Goal: Find specific page/section: Find specific page/section

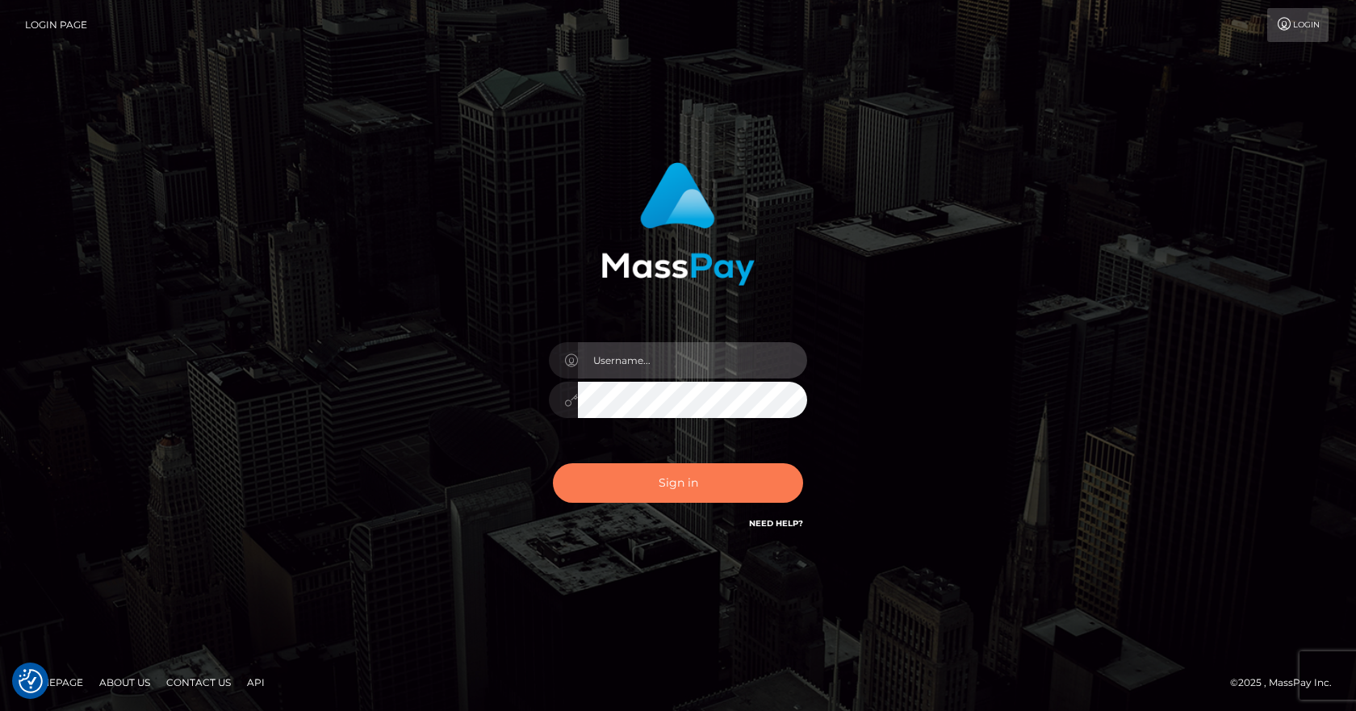
type input "vlad"
click at [681, 476] on button "Sign in" at bounding box center [678, 483] width 250 height 40
type input "[PERSON_NAME]"
click at [669, 492] on button "Sign in" at bounding box center [678, 483] width 250 height 40
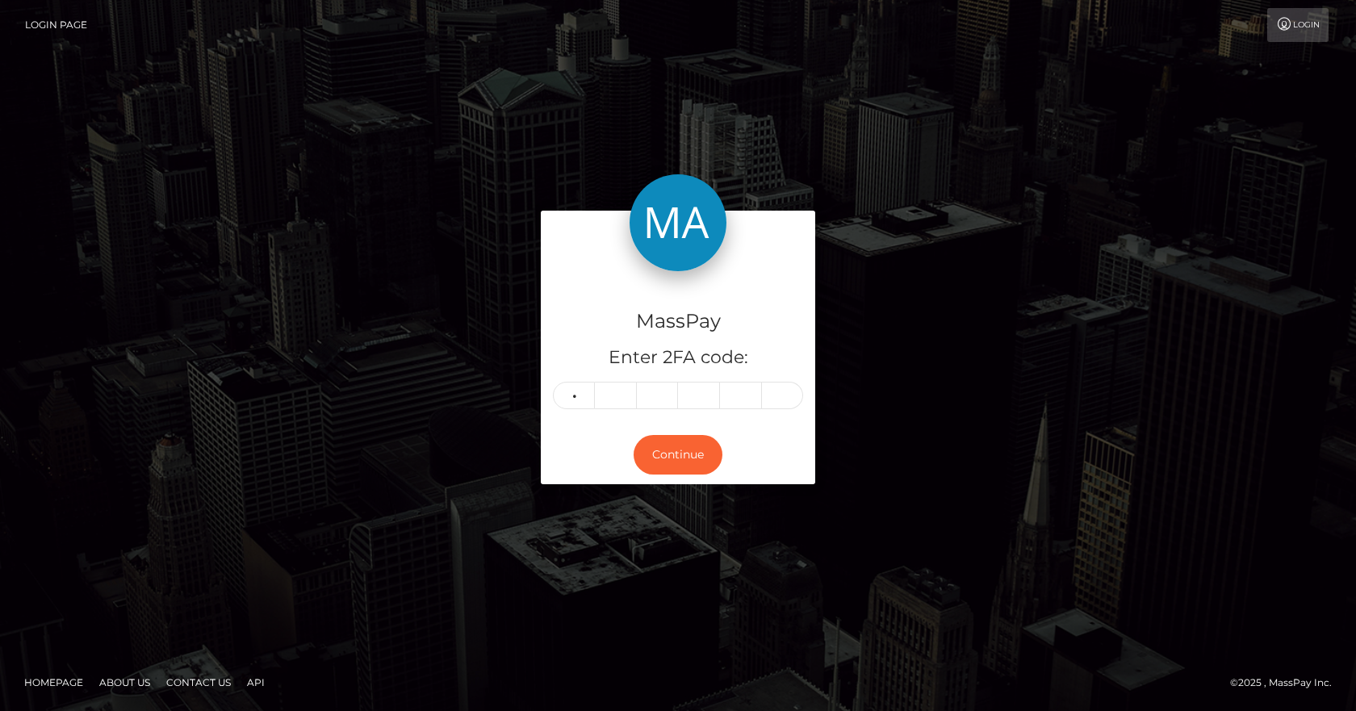
type input "0"
type input "9"
type input "6"
type input "8"
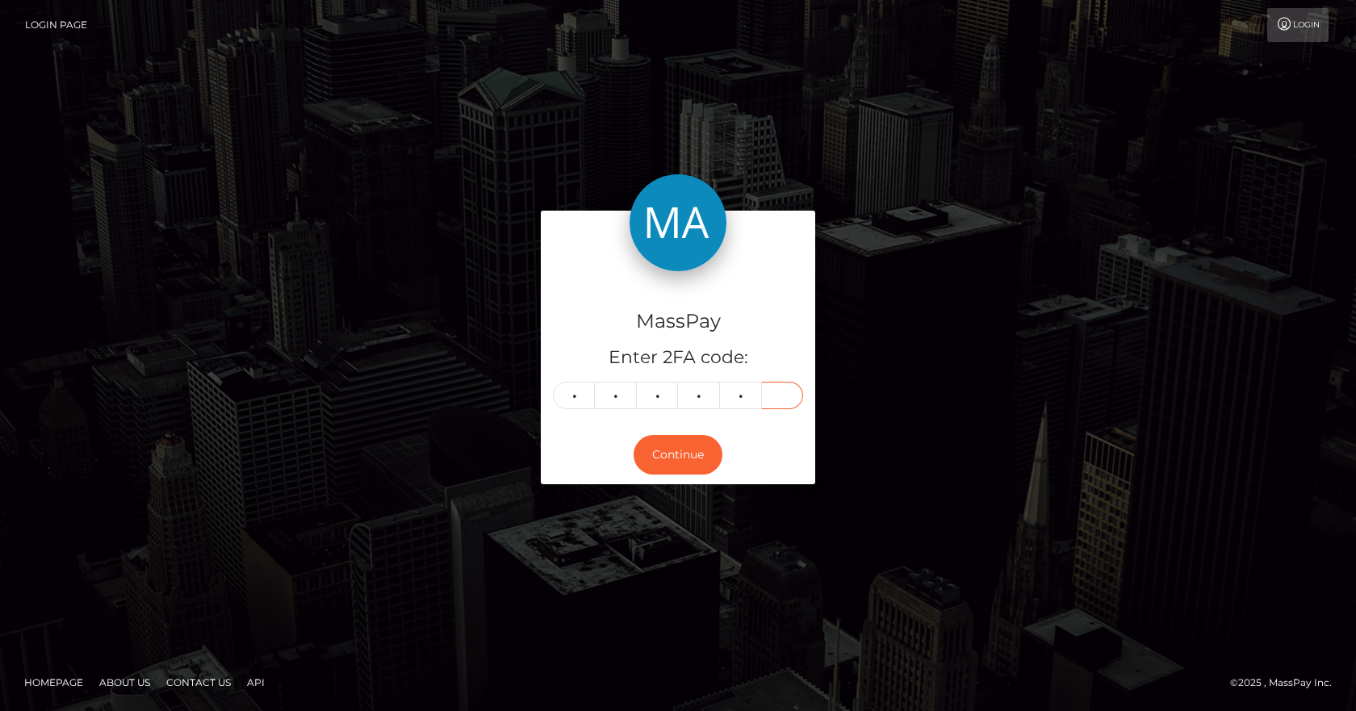
type input "1"
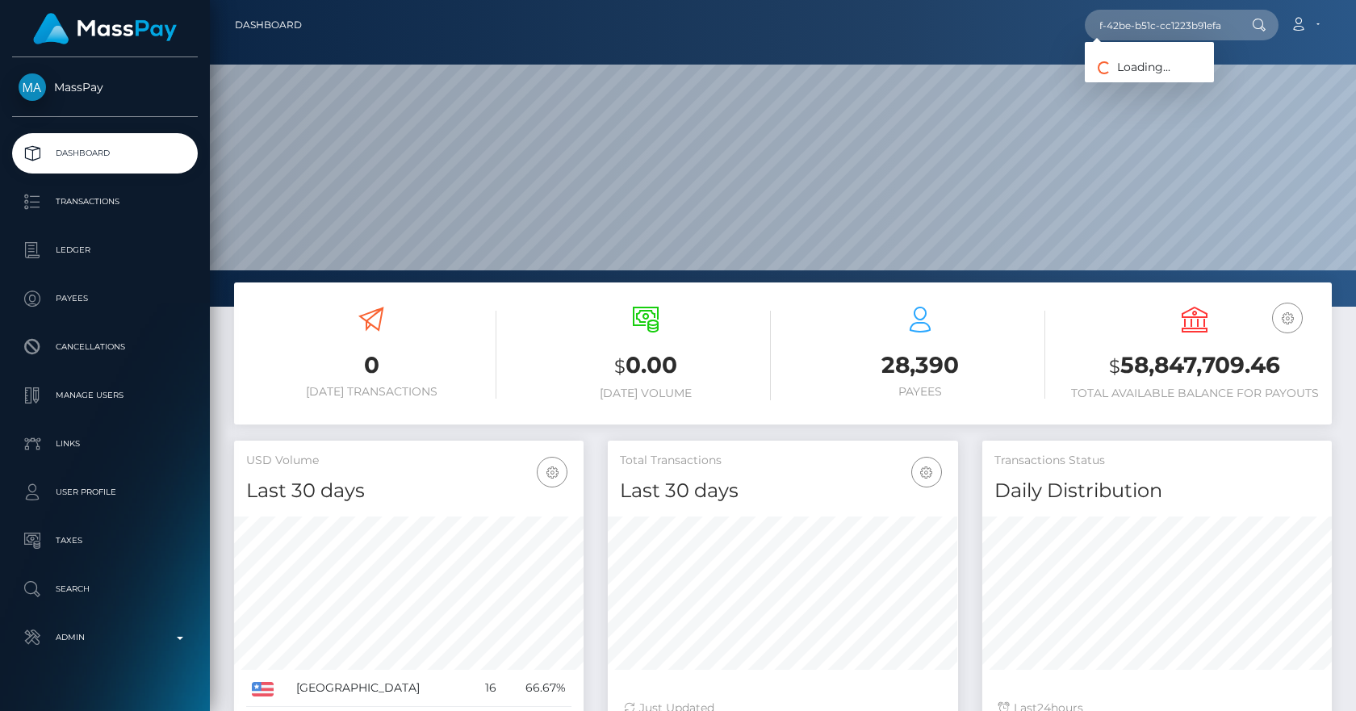
scroll to position [287, 350]
type input "72015fa9-a81f-42be-b51c-cc1223b91efa"
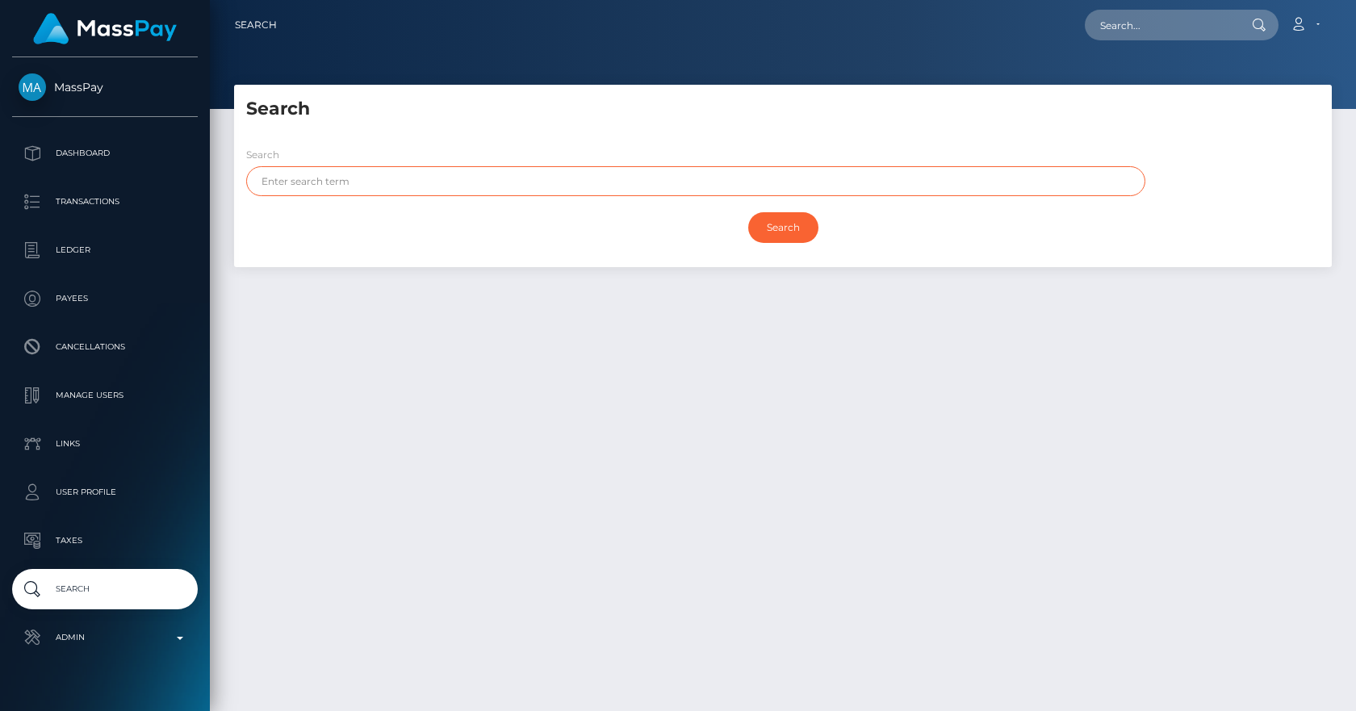
click at [373, 175] on input "text" at bounding box center [695, 181] width 899 height 30
type input "a"
click at [748, 212] on input "Search" at bounding box center [783, 227] width 70 height 31
type input "crypto"
click at [748, 212] on input "Search" at bounding box center [783, 227] width 70 height 31
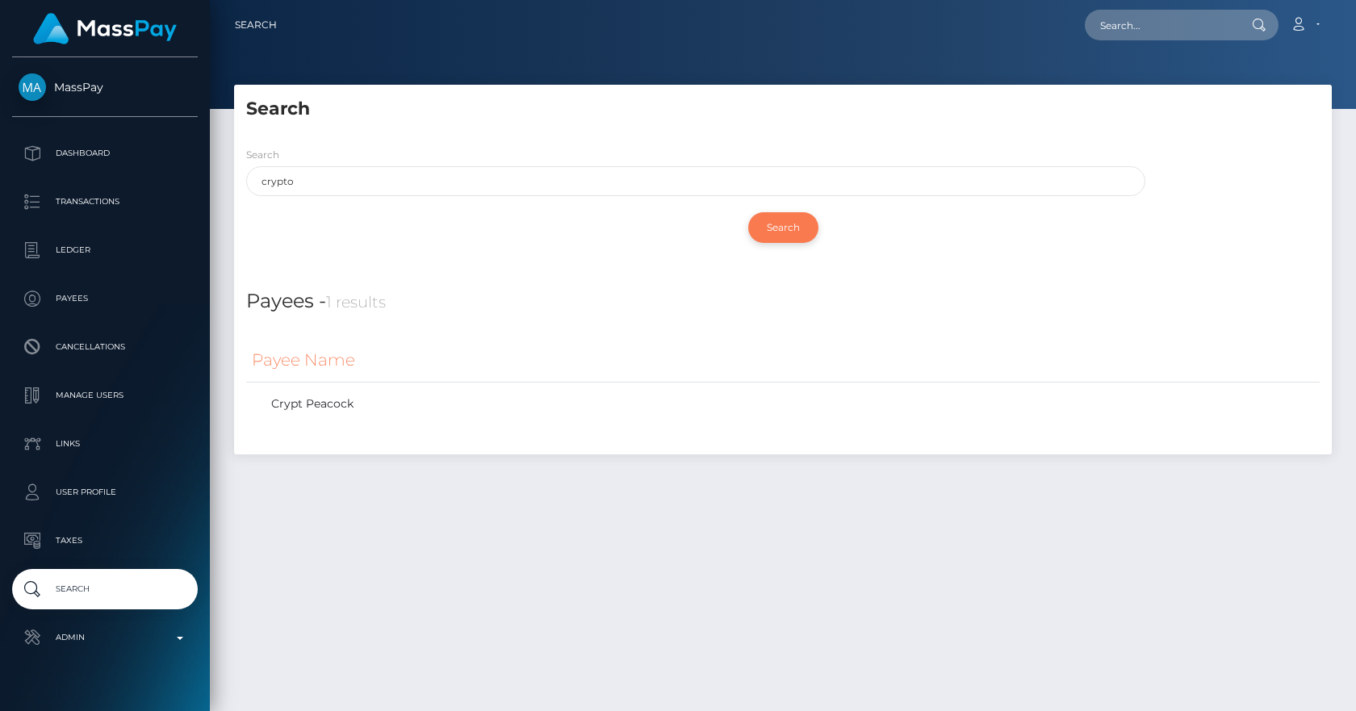
click at [786, 226] on input "Search" at bounding box center [783, 227] width 70 height 31
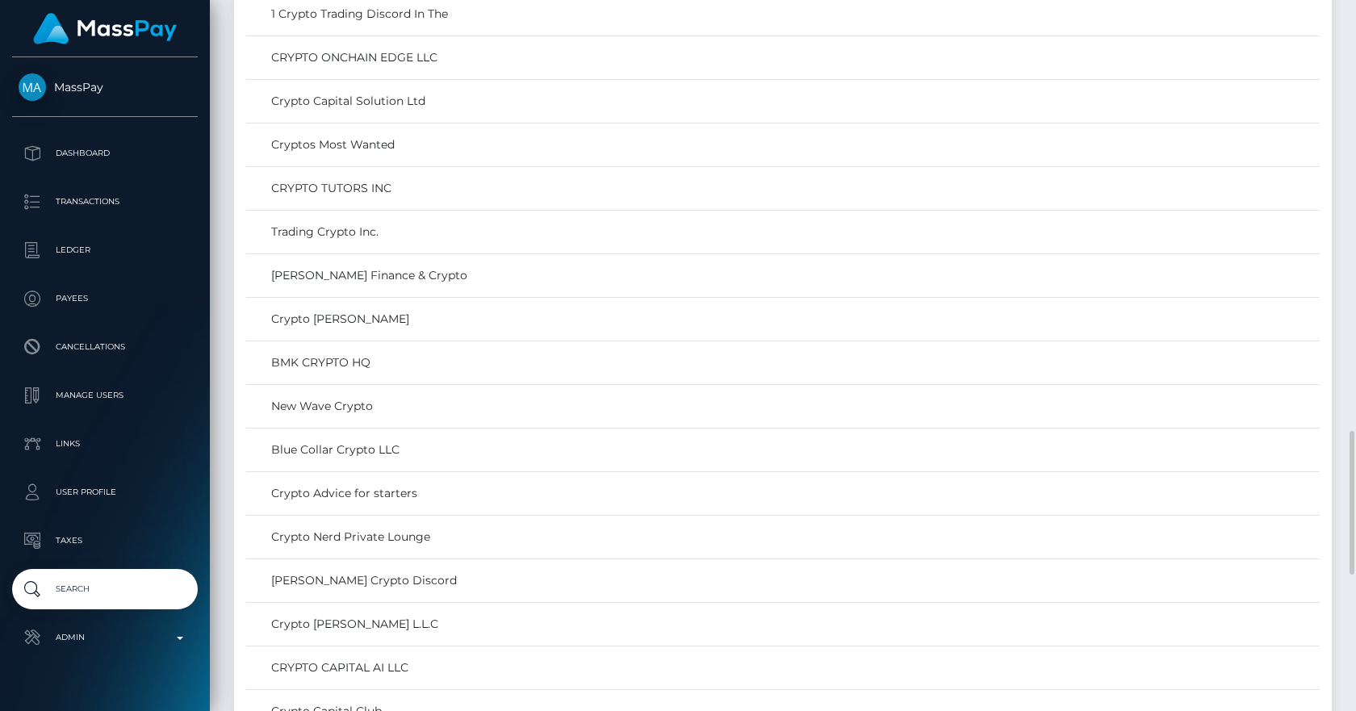
scroll to position [1423, 0]
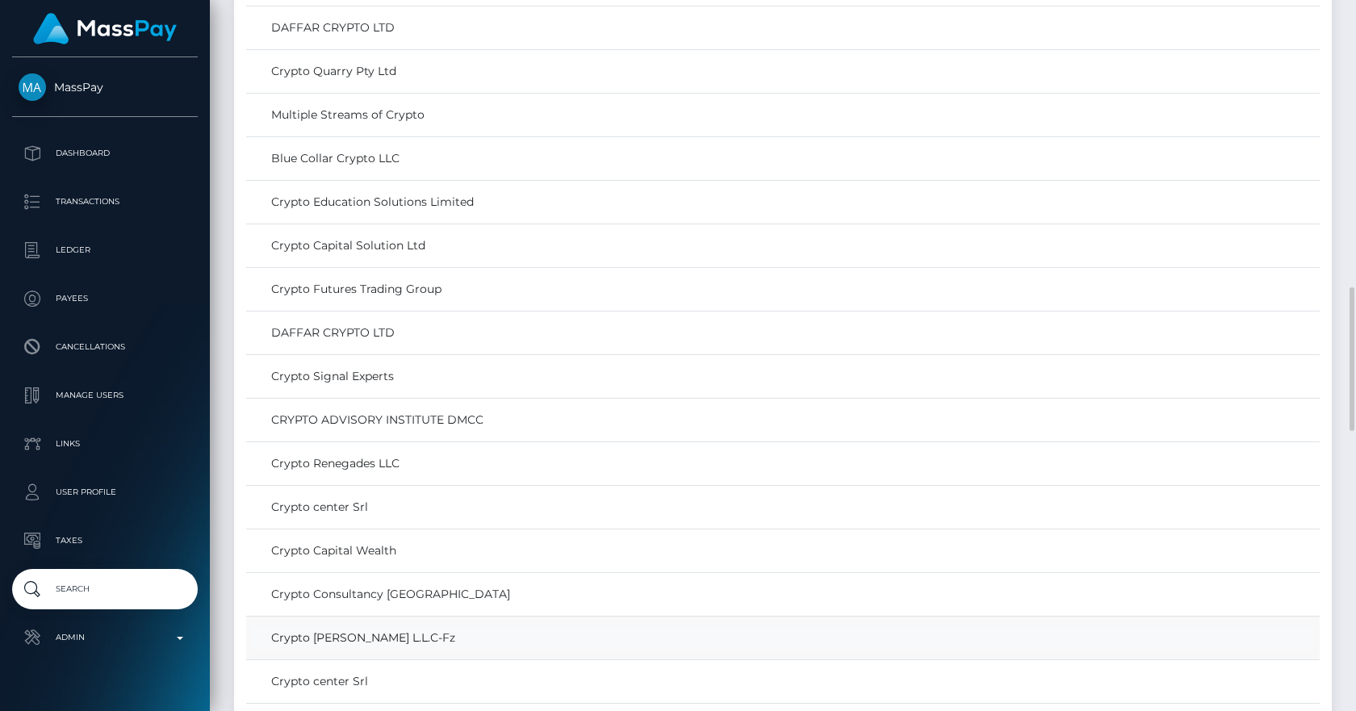
click at [326, 643] on link "Crypto Archie L.L.C-Fz" at bounding box center [783, 638] width 1062 height 23
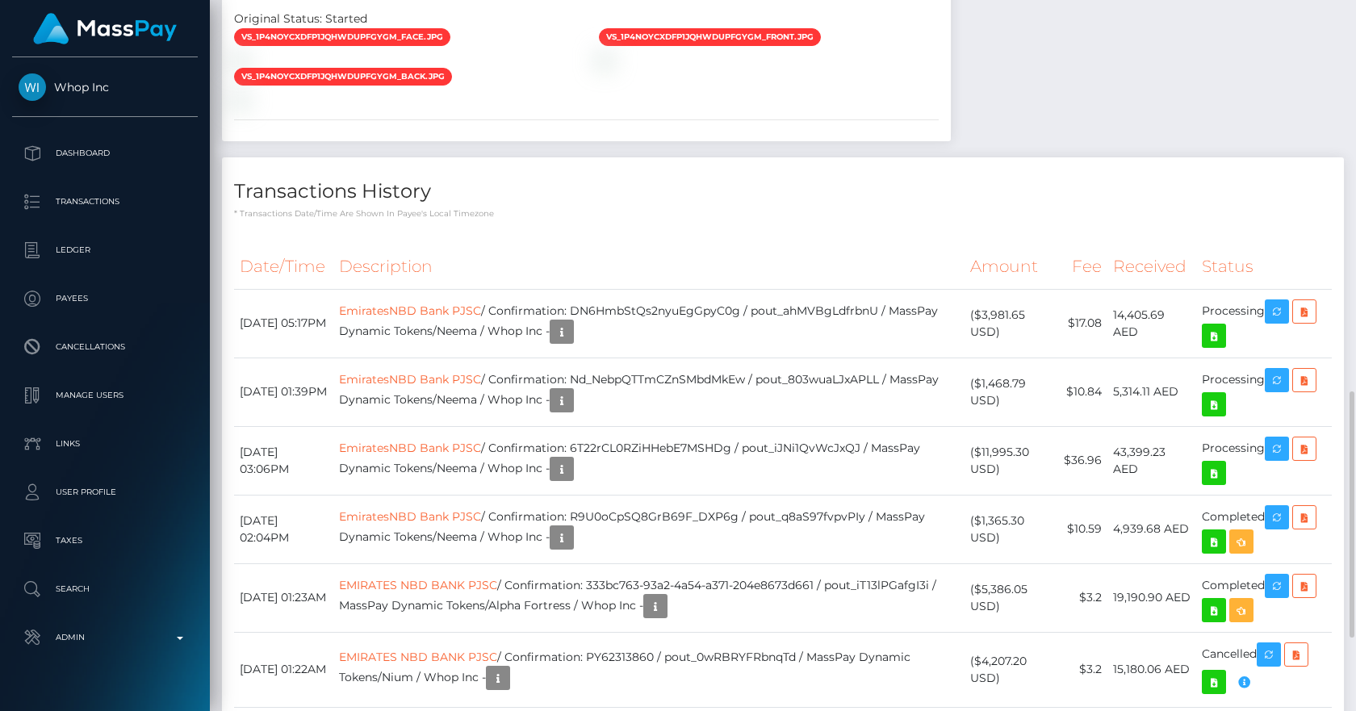
scroll to position [941, 0]
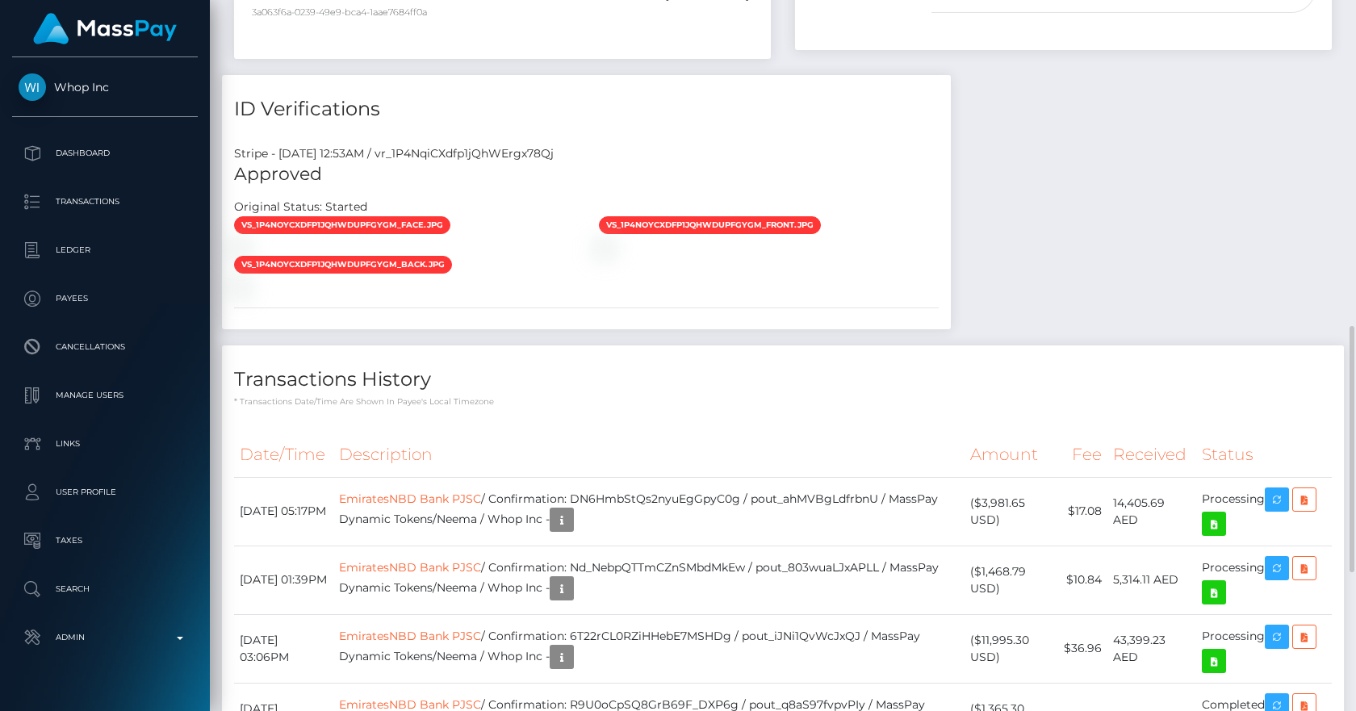
drag, startPoint x: 588, startPoint y: 112, endPoint x: 227, endPoint y: 106, distance: 360.9
click at [227, 145] on div "Stripe - July 24, 2025 12:53AM / vr_1P4NqiCXdfp1jQhWErgx78Qj" at bounding box center [586, 153] width 729 height 17
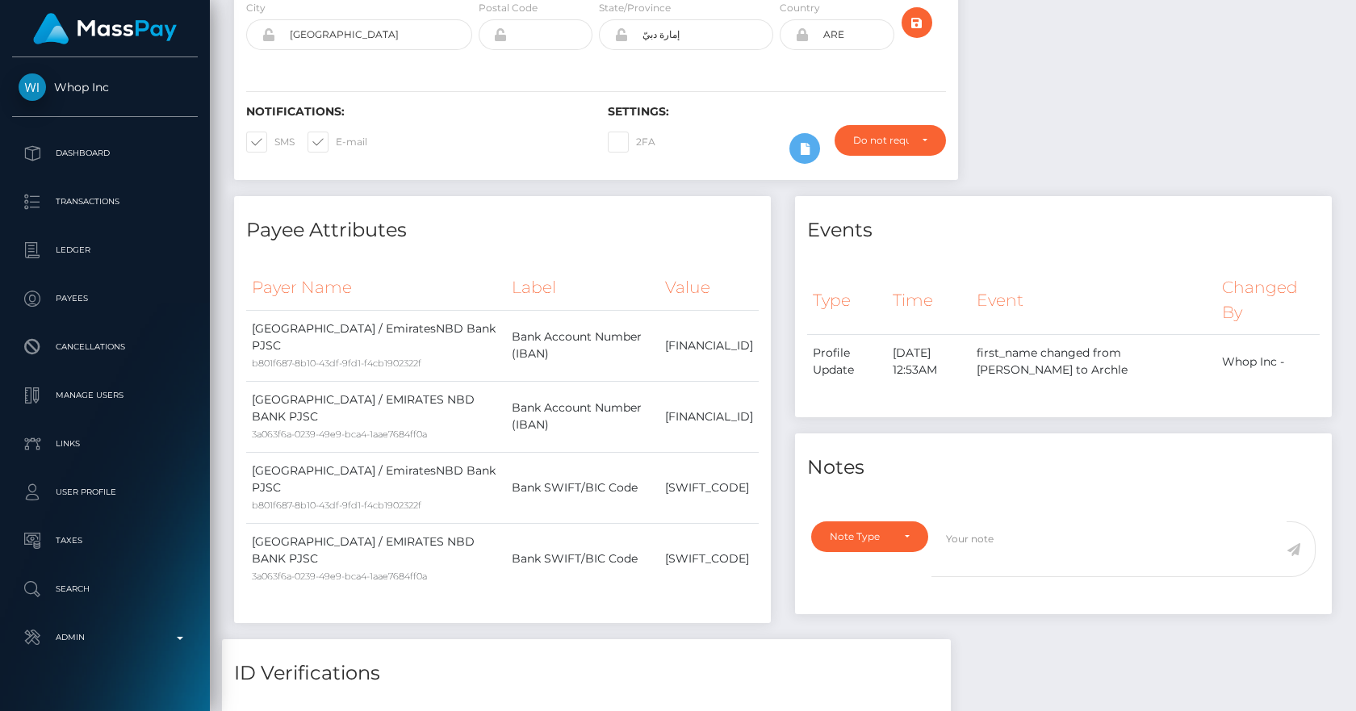
scroll to position [0, 0]
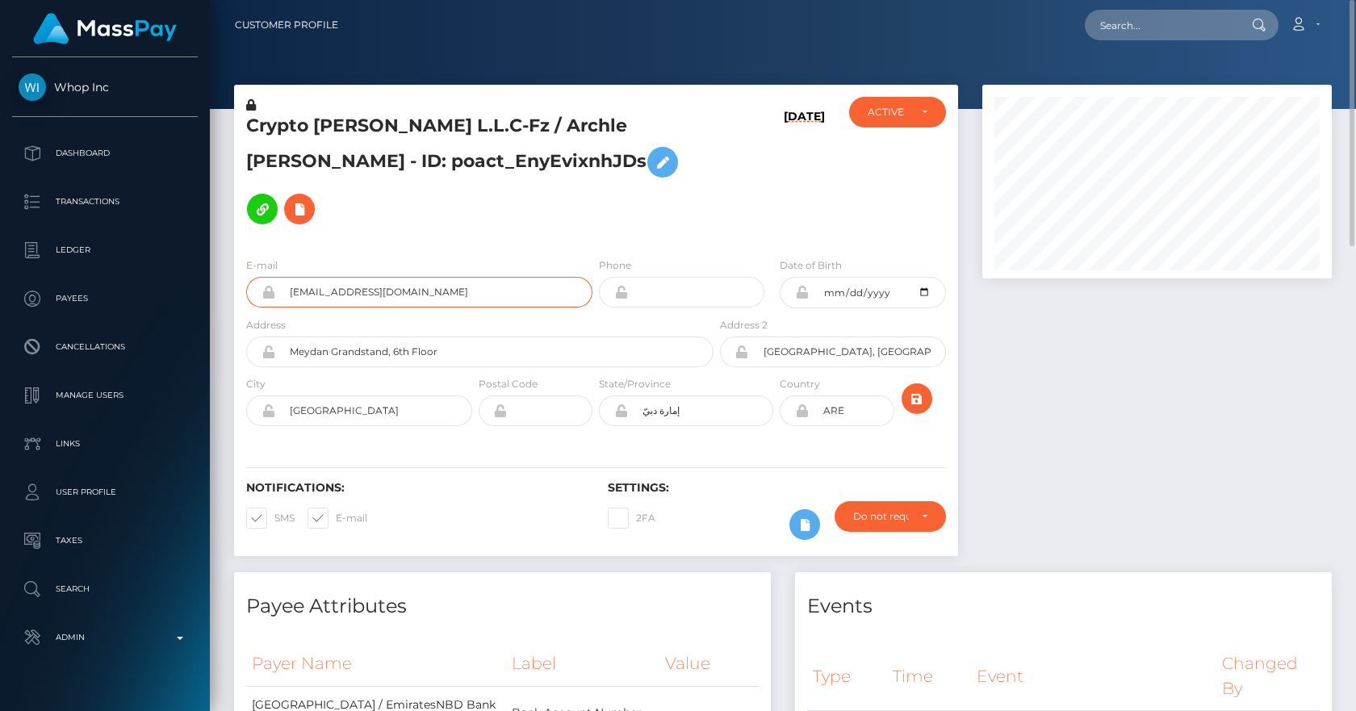
drag, startPoint x: 435, startPoint y: 251, endPoint x: 247, endPoint y: 233, distance: 189.0
click at [247, 277] on div "cryptoarchieyt@gmail.com" at bounding box center [419, 292] width 346 height 31
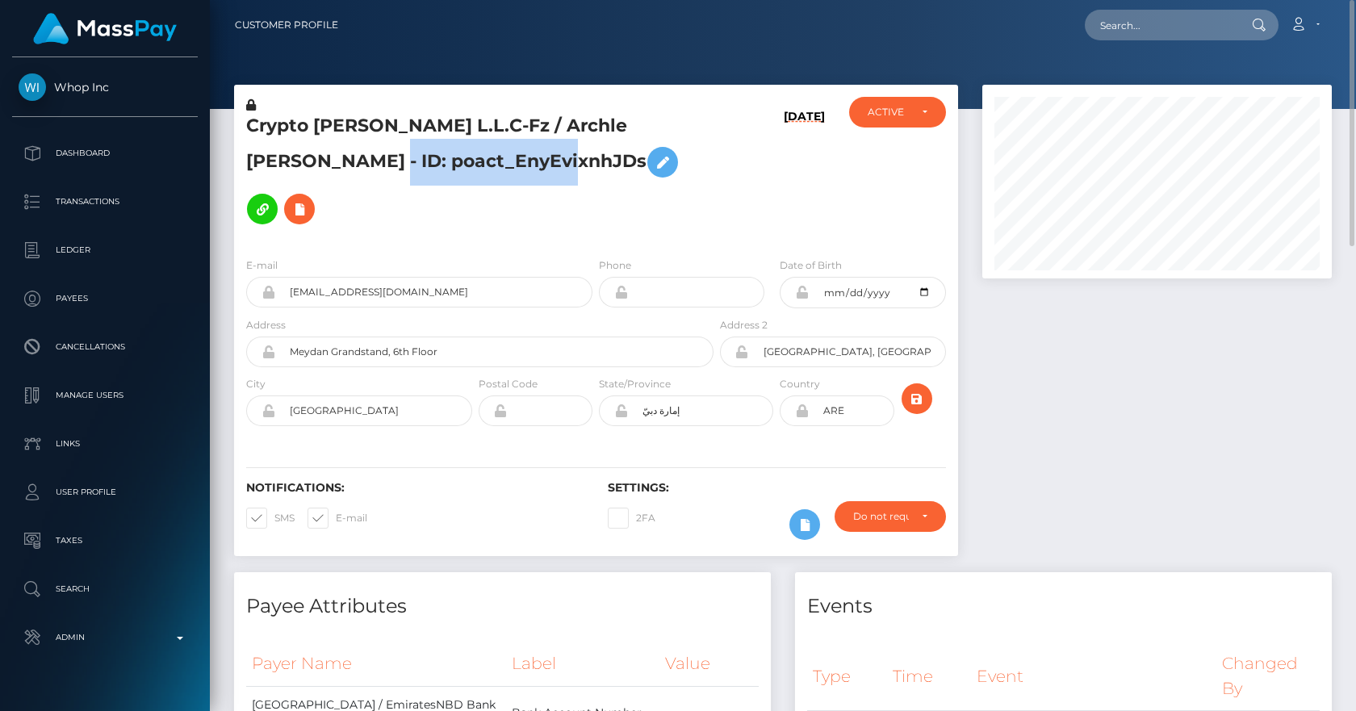
drag, startPoint x: 463, startPoint y: 152, endPoint x: 279, endPoint y: 147, distance: 184.9
click at [279, 147] on h5 "Crypto Archie L.L.C-Fz / Archle Patrick Bowden - ID: poact_EnyEvixnhJDs" at bounding box center [475, 173] width 459 height 119
copy h5 "poact_EnyEvixnhJDs"
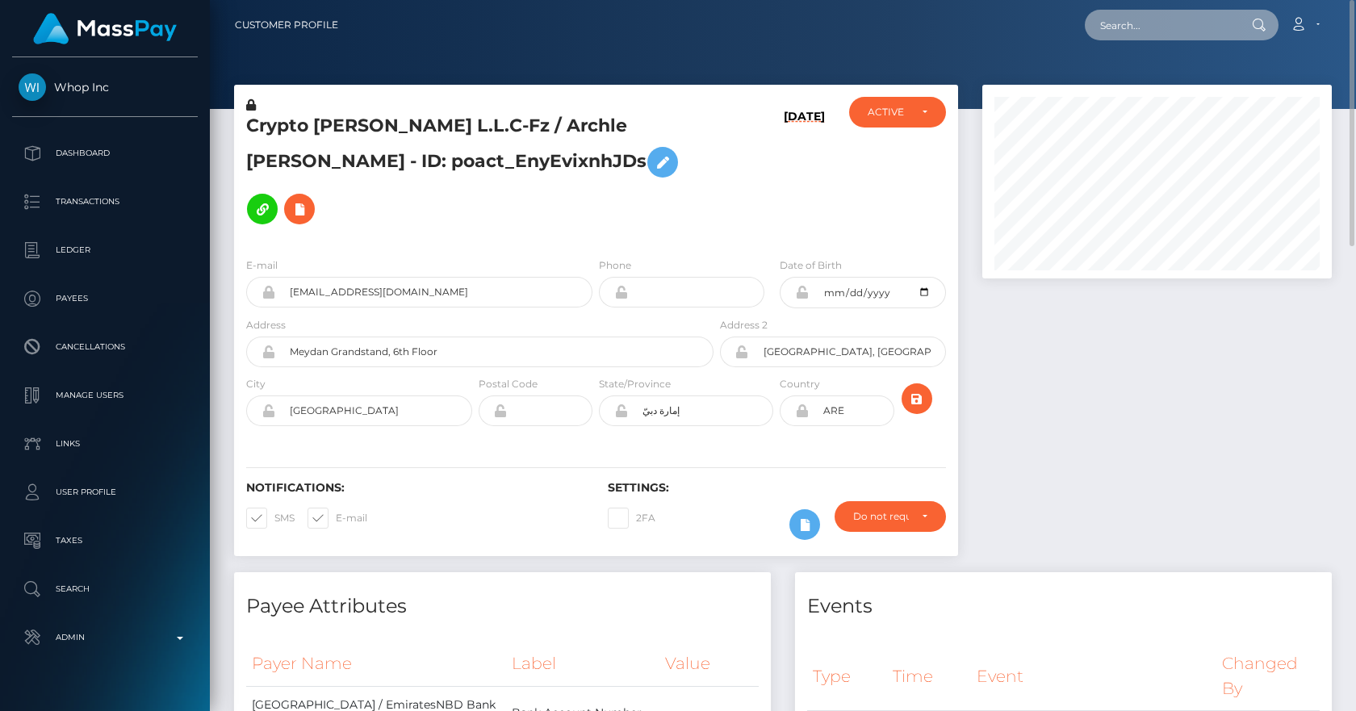
click at [1159, 19] on input "text" at bounding box center [1161, 25] width 152 height 31
paste input "poact_IceOBmfqsuAb"
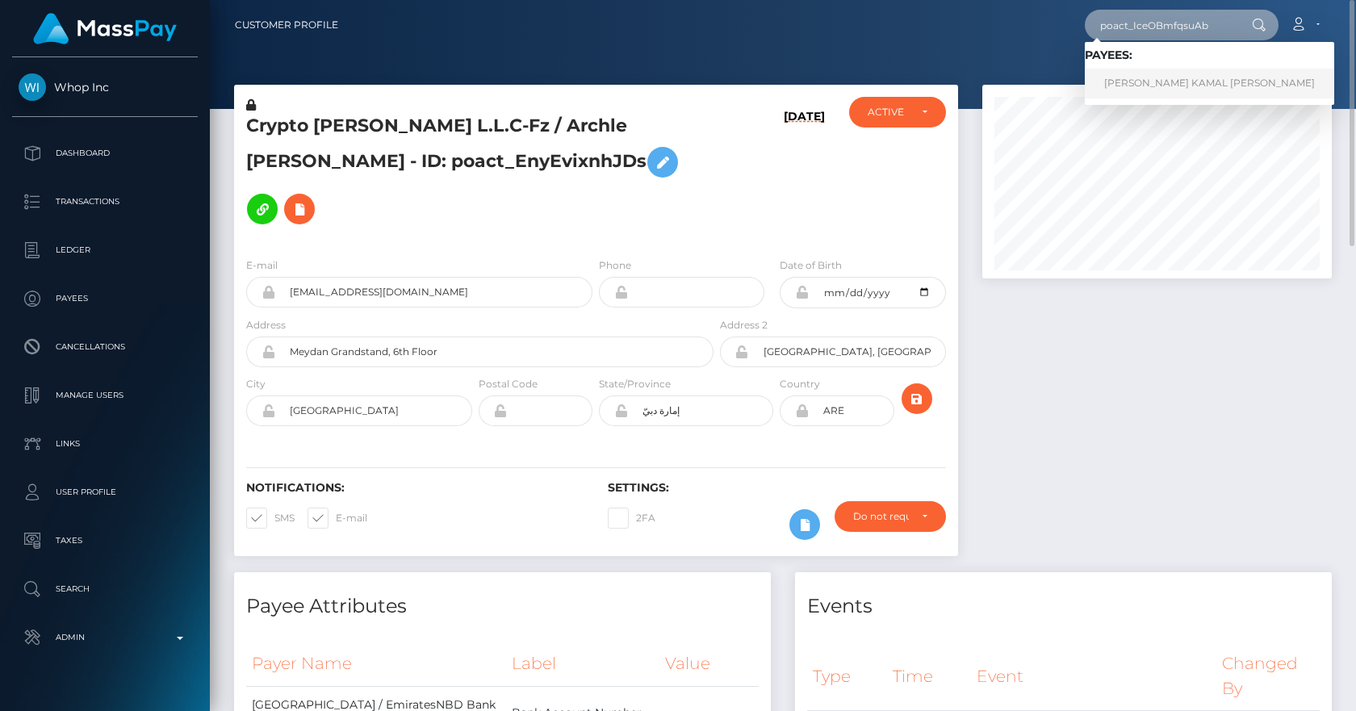
type input "poact_IceOBmfqsuAb"
click at [1170, 82] on link "MOHAMMED SAHIL KAMAL AHMED SHAH" at bounding box center [1209, 84] width 249 height 30
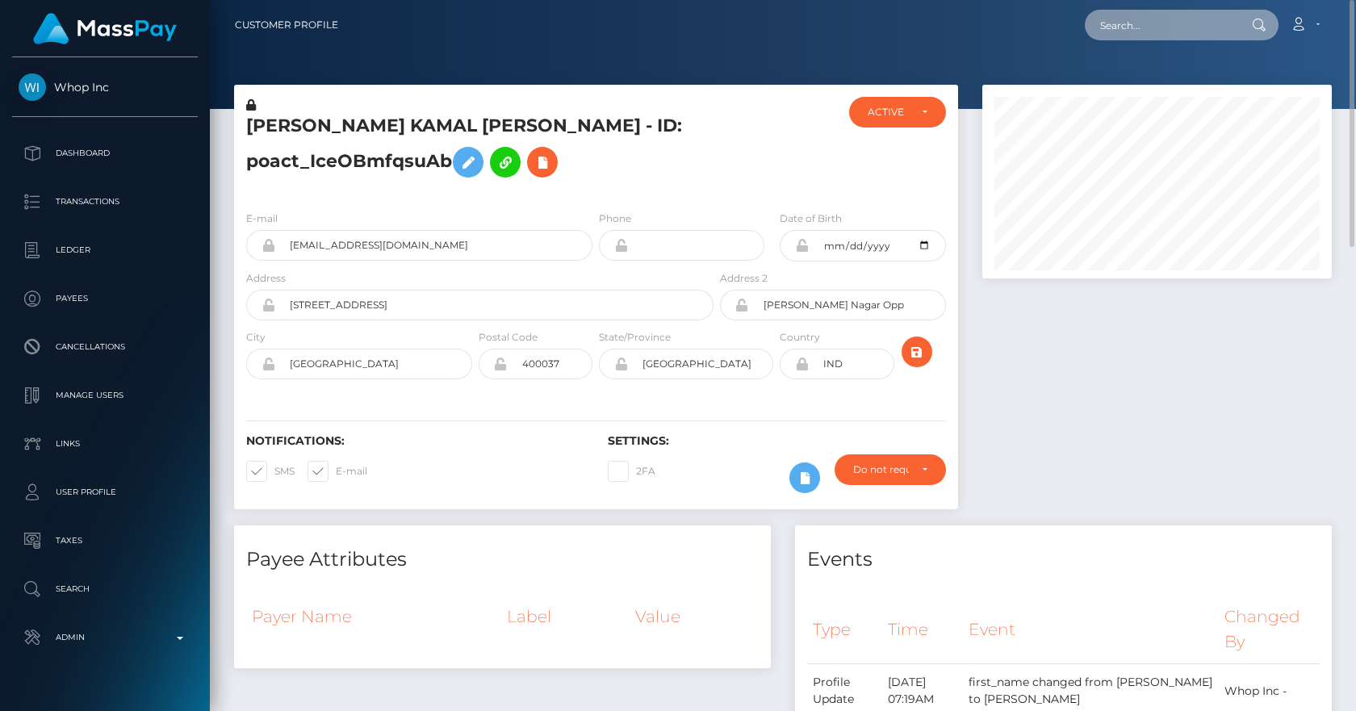
click at [1118, 36] on input "text" at bounding box center [1161, 25] width 152 height 31
paste input "7bd4a4d7beca47b8b8b327bcb82890af"
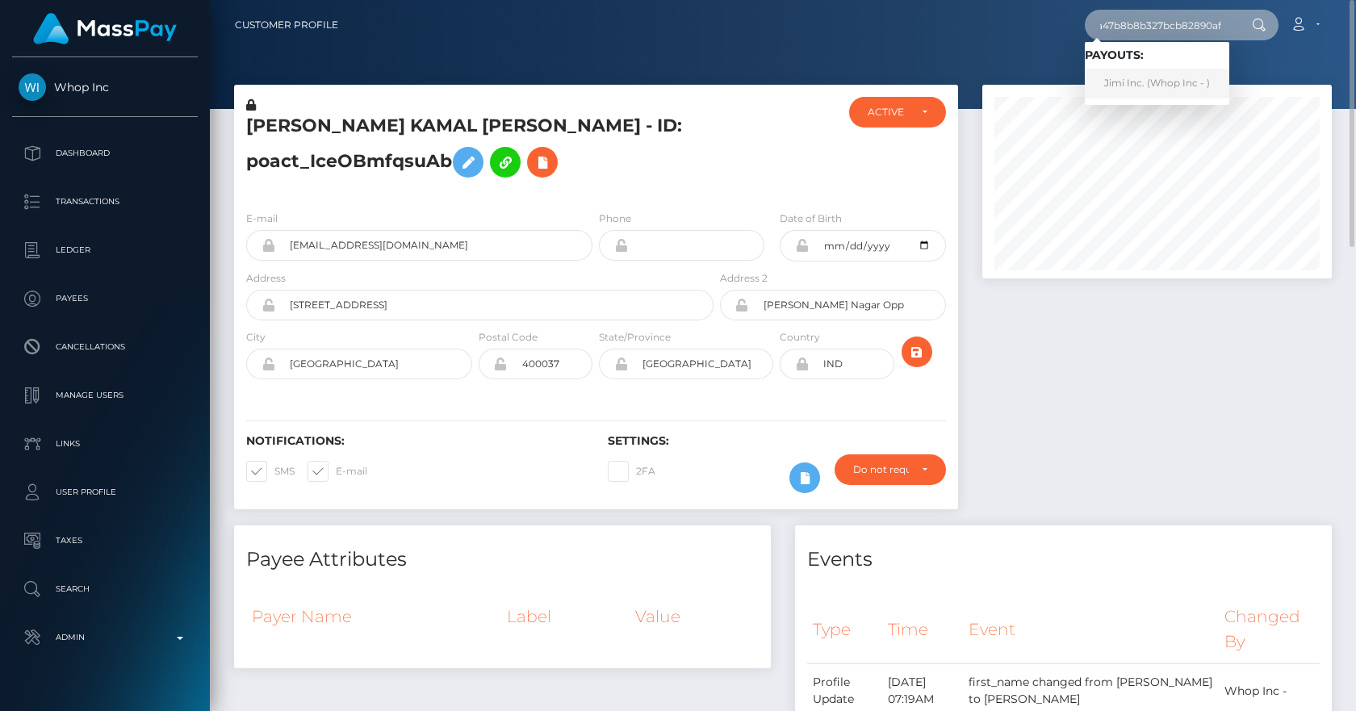
type input "7bd4a4d7beca47b8b8b327bcb82890af"
click at [1155, 77] on link "Jimi Inc. (Whop Inc - )" at bounding box center [1157, 84] width 145 height 30
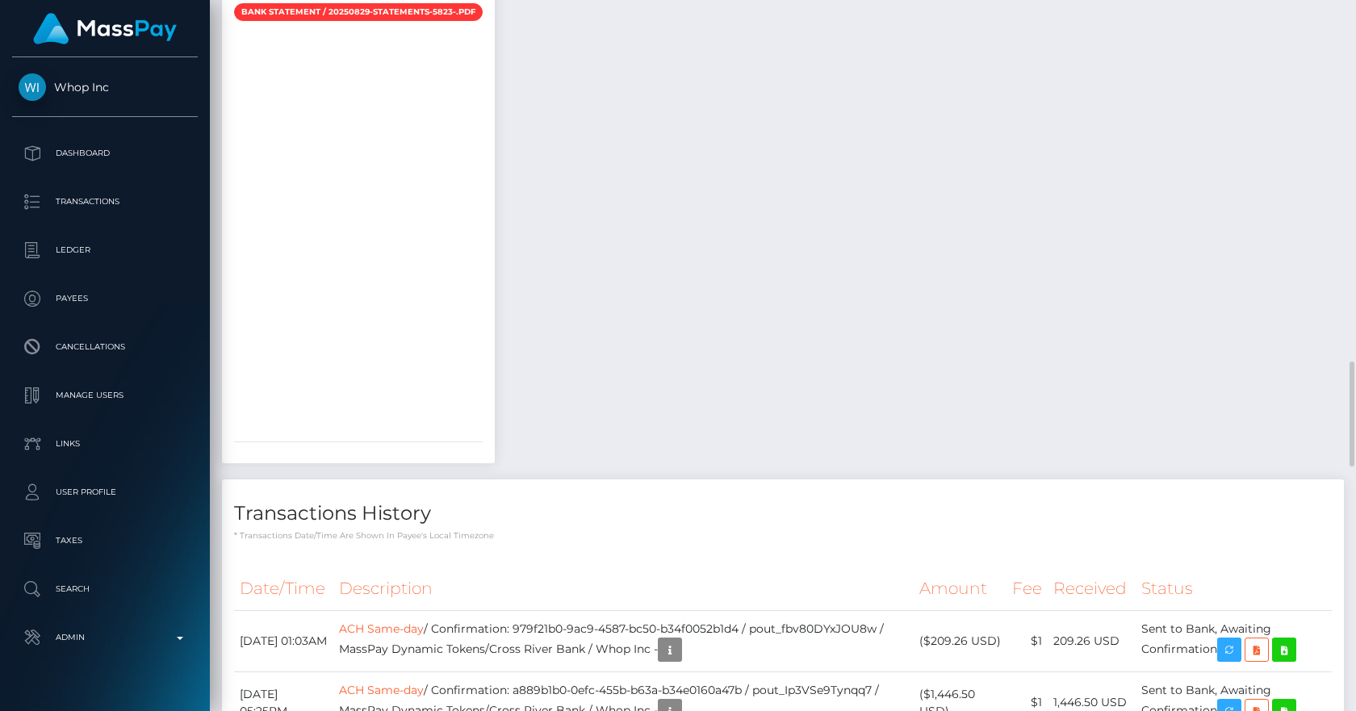
scroll to position [2822, 0]
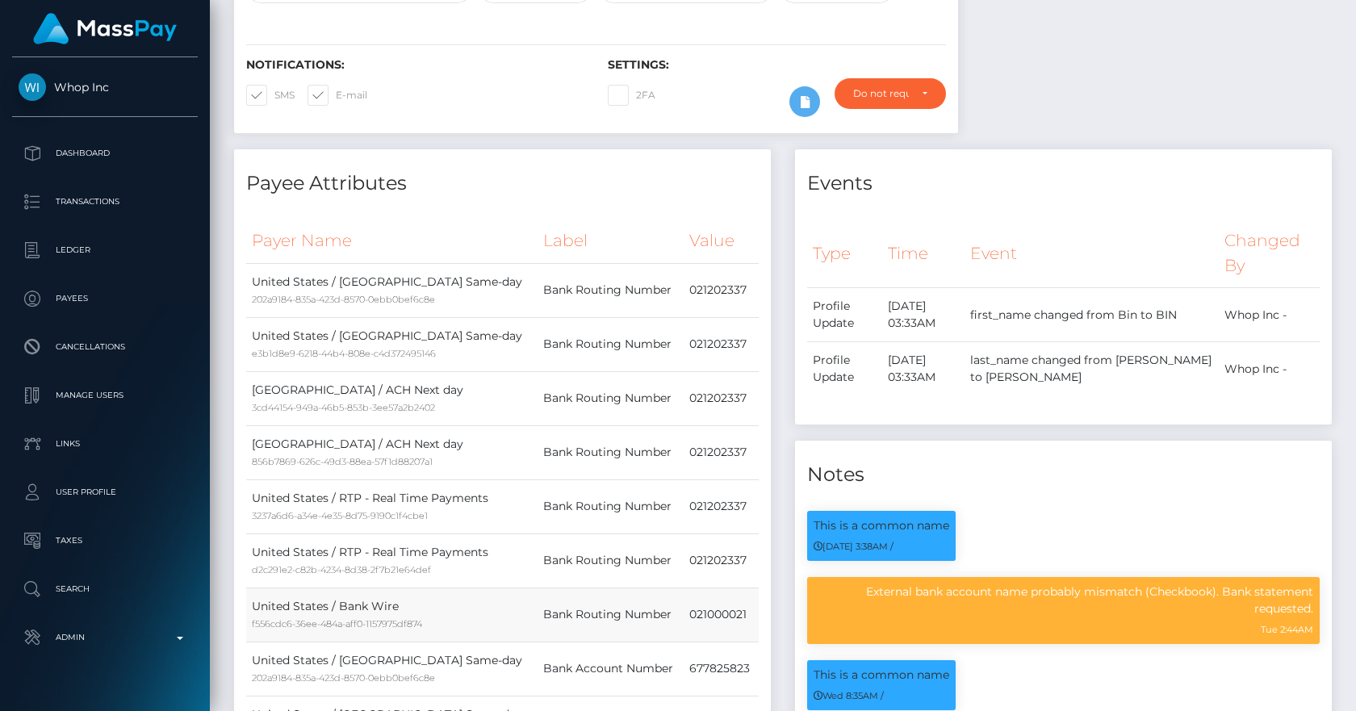
scroll to position [0, 0]
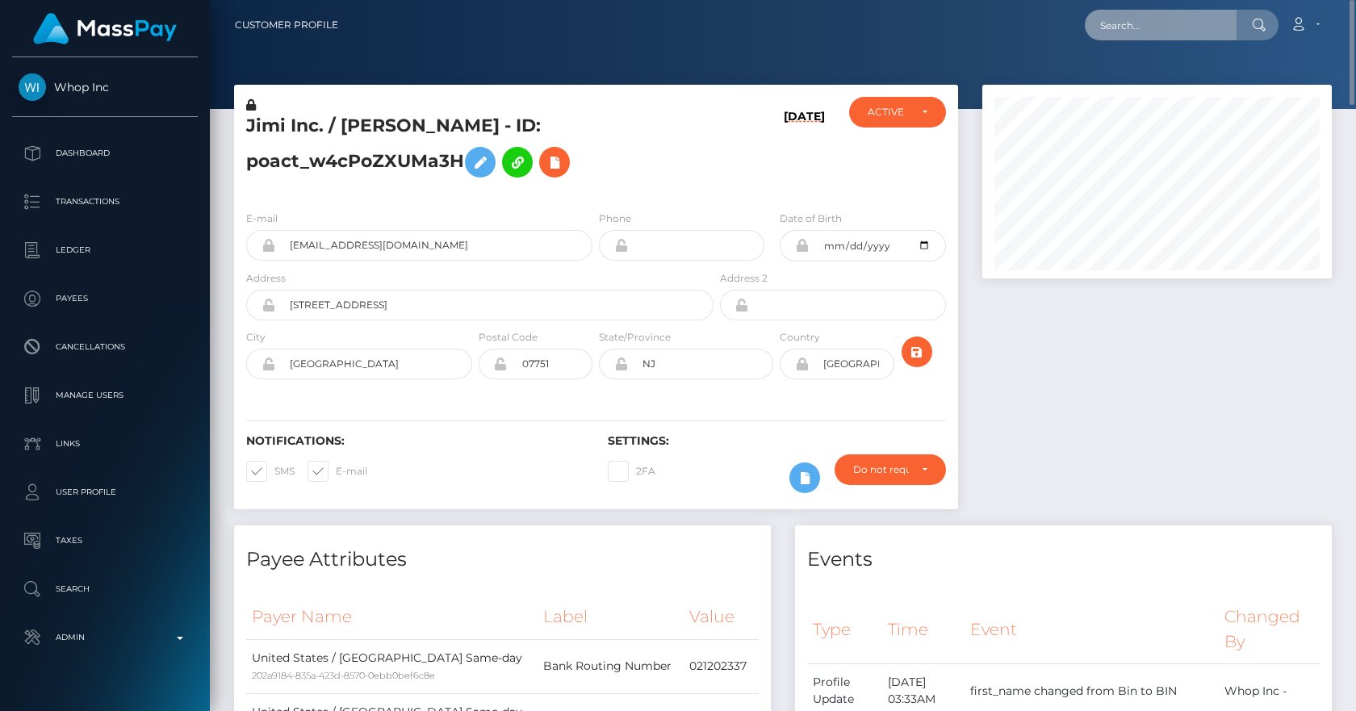
click at [1192, 29] on input "text" at bounding box center [1161, 25] width 152 height 31
paste input "72015fa9-a81f-42be-b51c-cc1223b91efa"
type input "72015fa9-a81f-42be-b51c-cc1223b91efa"
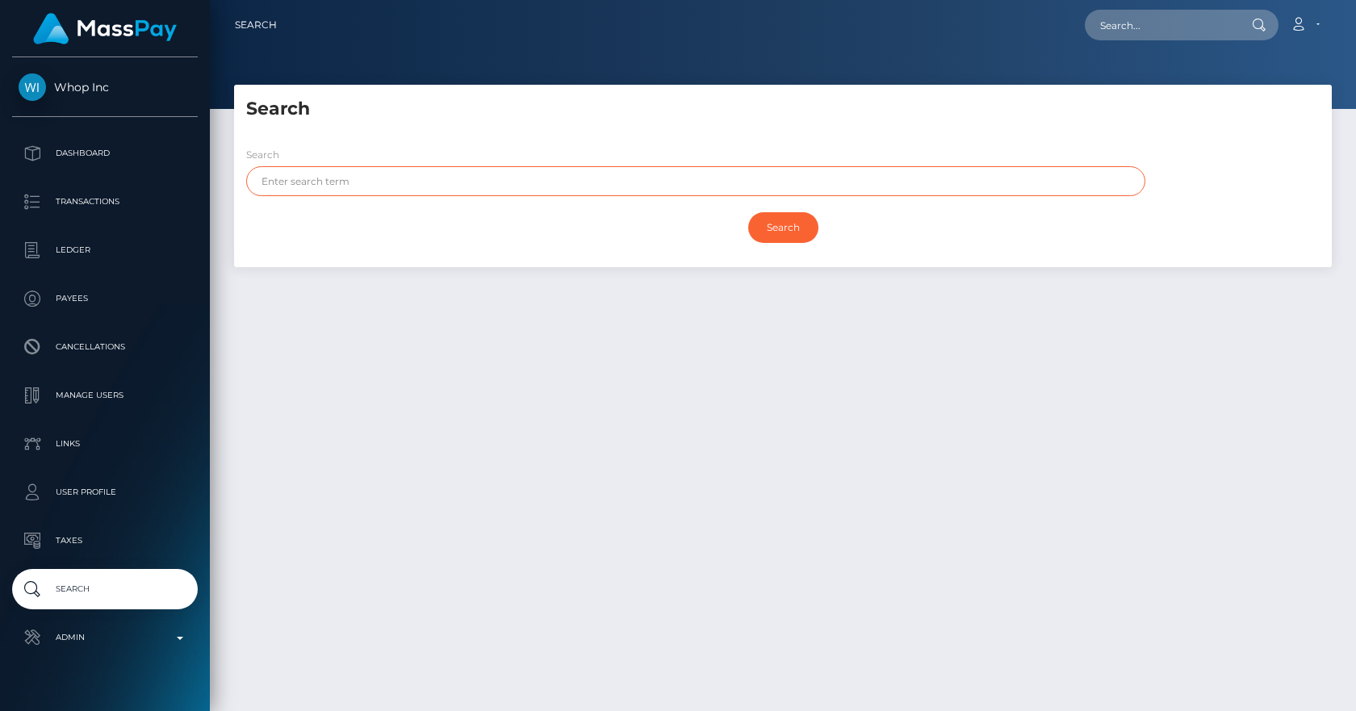
click at [433, 192] on input "text" at bounding box center [695, 181] width 899 height 30
type input "crypto"
click at [748, 212] on input "Search" at bounding box center [783, 227] width 70 height 31
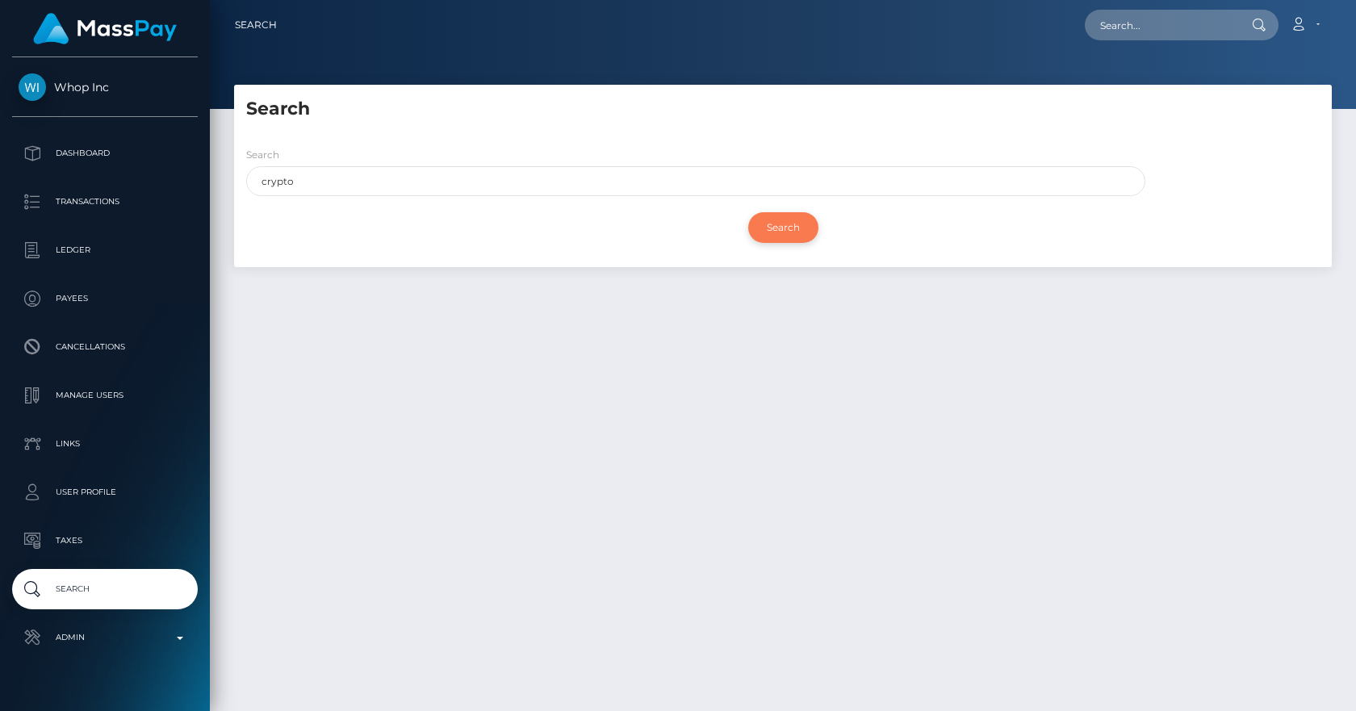
click at [792, 233] on input "Search" at bounding box center [783, 227] width 70 height 31
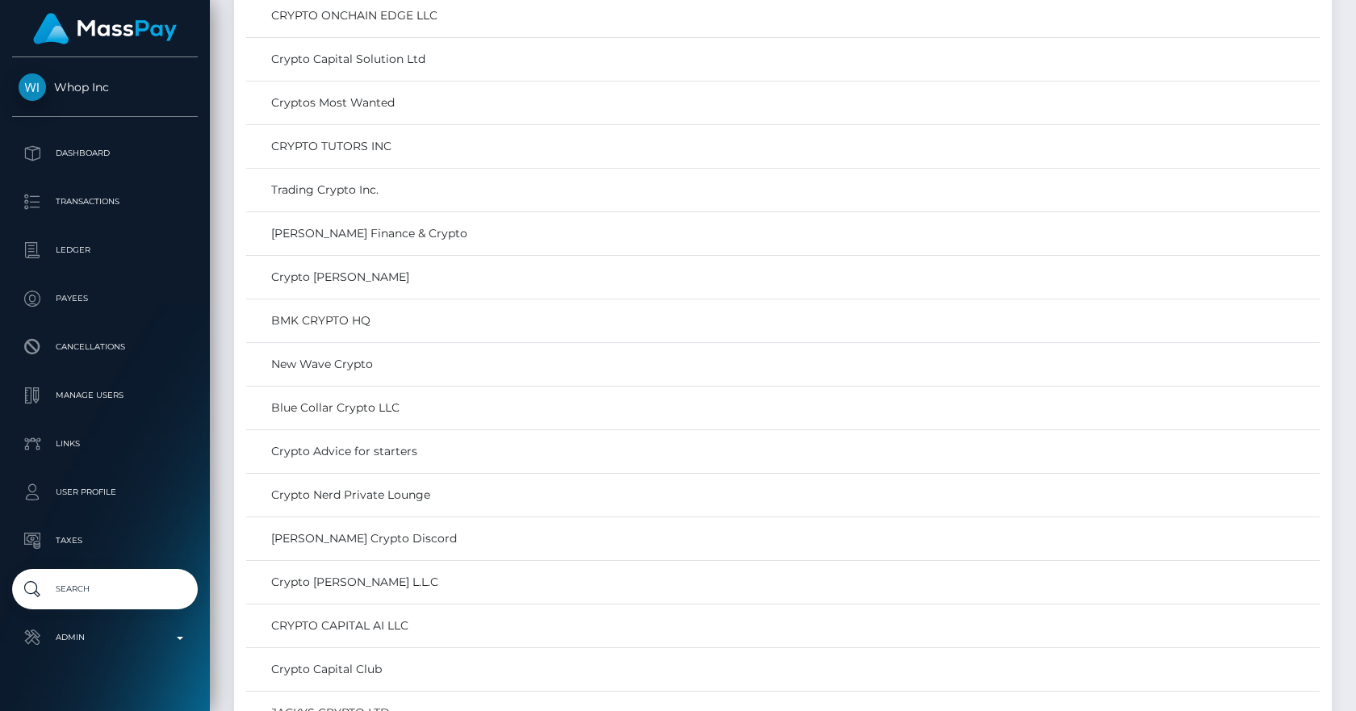
scroll to position [1465, 0]
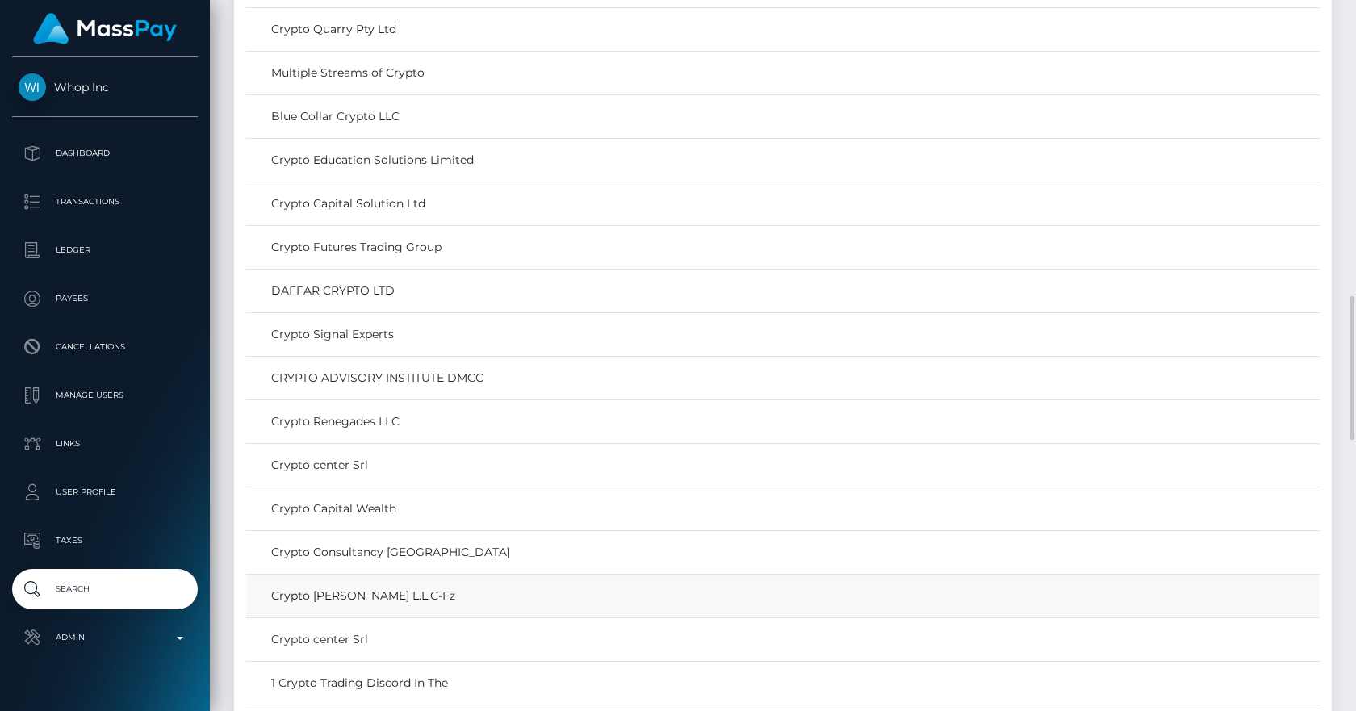
click at [329, 590] on link "Crypto Archie L.L.C-Fz" at bounding box center [783, 596] width 1062 height 23
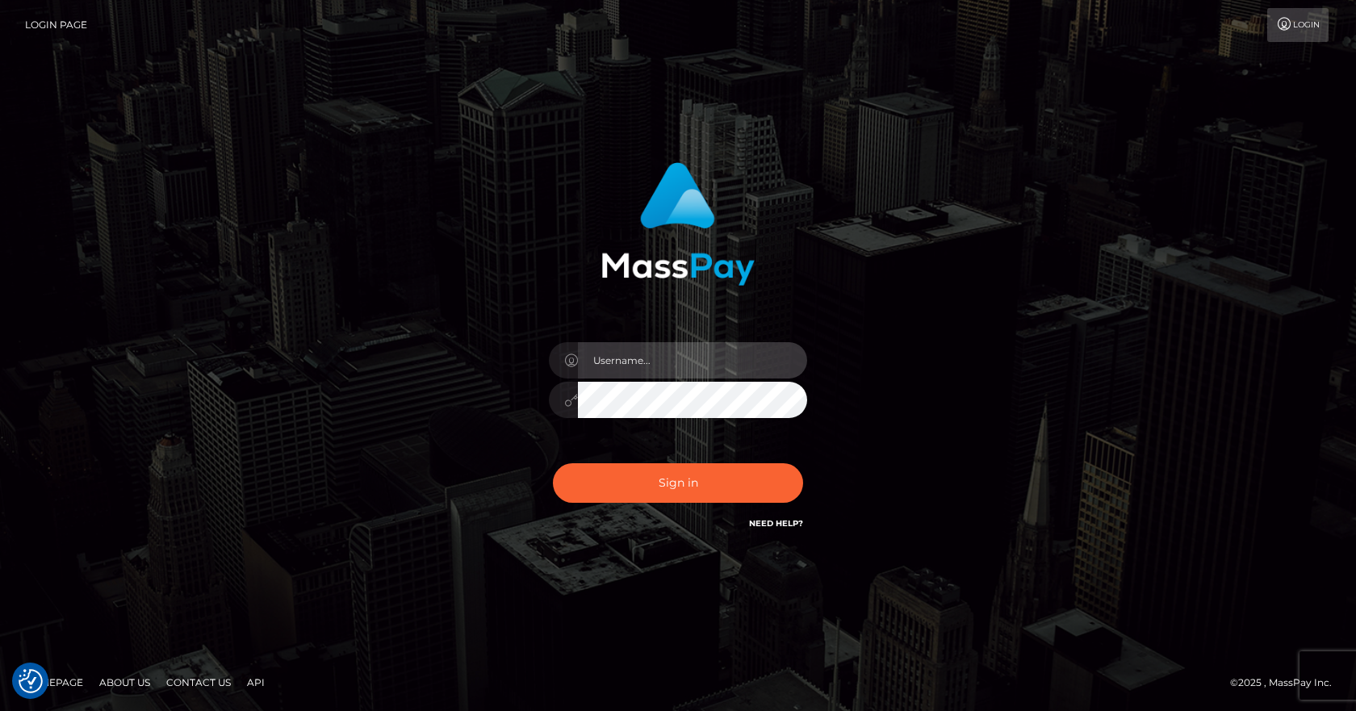
type input "[PERSON_NAME]"
click at [617, 459] on div "Sign in Need Help?" at bounding box center [678, 490] width 283 height 72
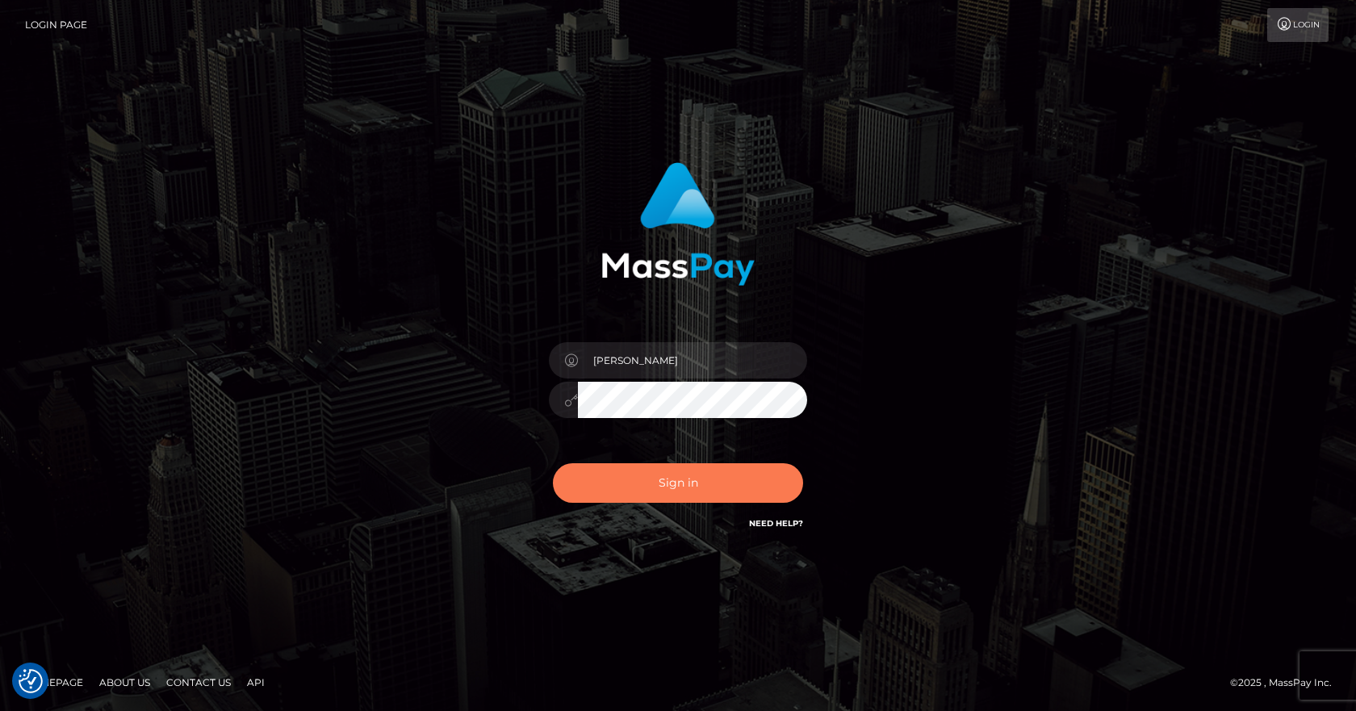
click at [622, 474] on button "Sign in" at bounding box center [678, 483] width 250 height 40
type input "vlad"
click at [637, 476] on button "Sign in" at bounding box center [678, 483] width 250 height 40
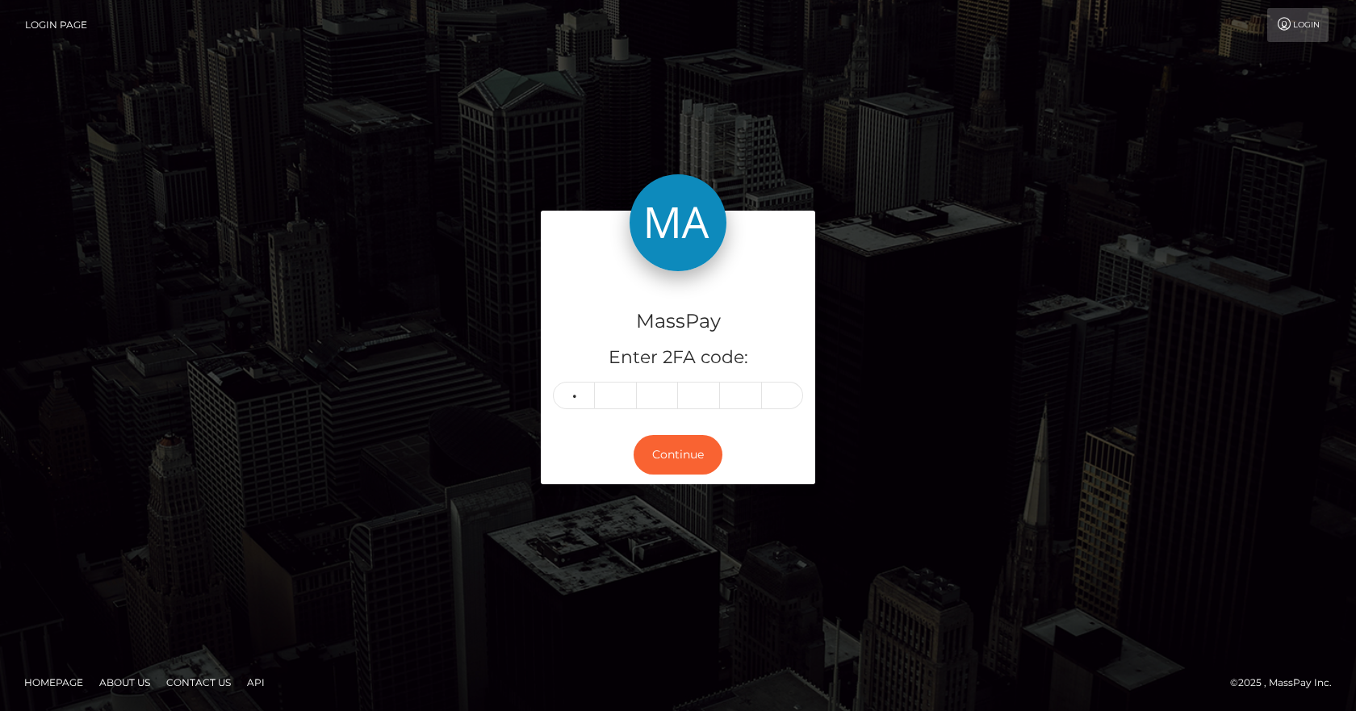
type input "3"
type input "8"
type input "3"
type input "2"
type input "1"
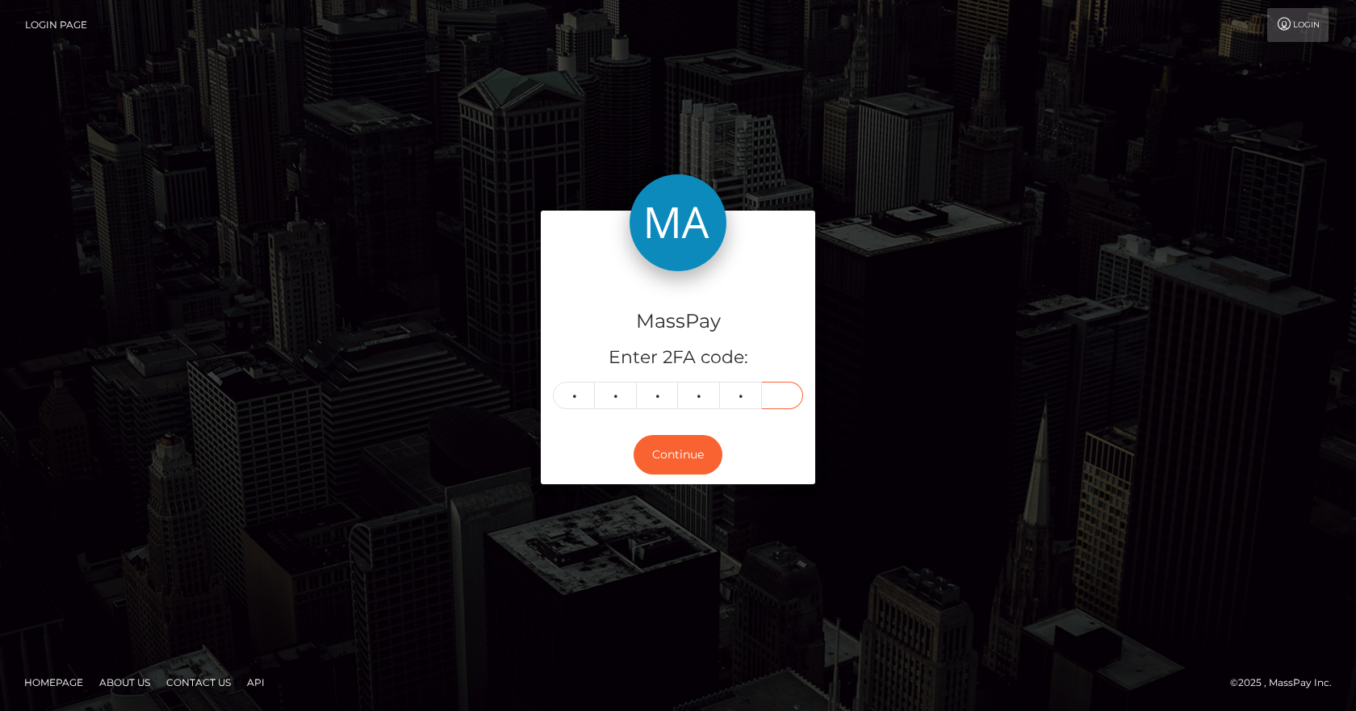
type input "8"
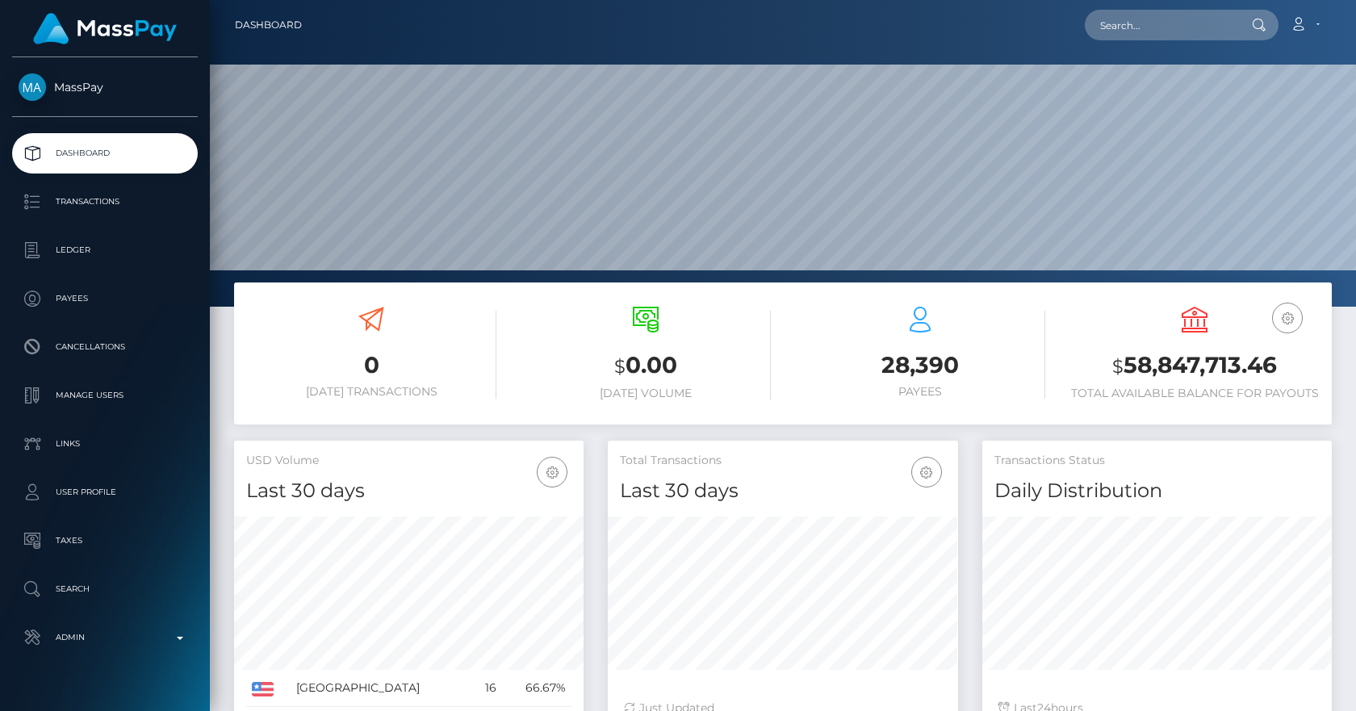
scroll to position [287, 350]
click at [232, 300] on div "0 [DATE] Transactions $ 0.00 [DATE] Volume 28,390 Payees $" at bounding box center [783, 362] width 1122 height 158
click at [1139, 45] on nav "Dashboard Loading... Loading... Account Edit Profile" at bounding box center [783, 25] width 1146 height 50
click at [1134, 24] on input "text" at bounding box center [1161, 25] width 152 height 31
paste input "poact_UNpRFWu09ZU1"
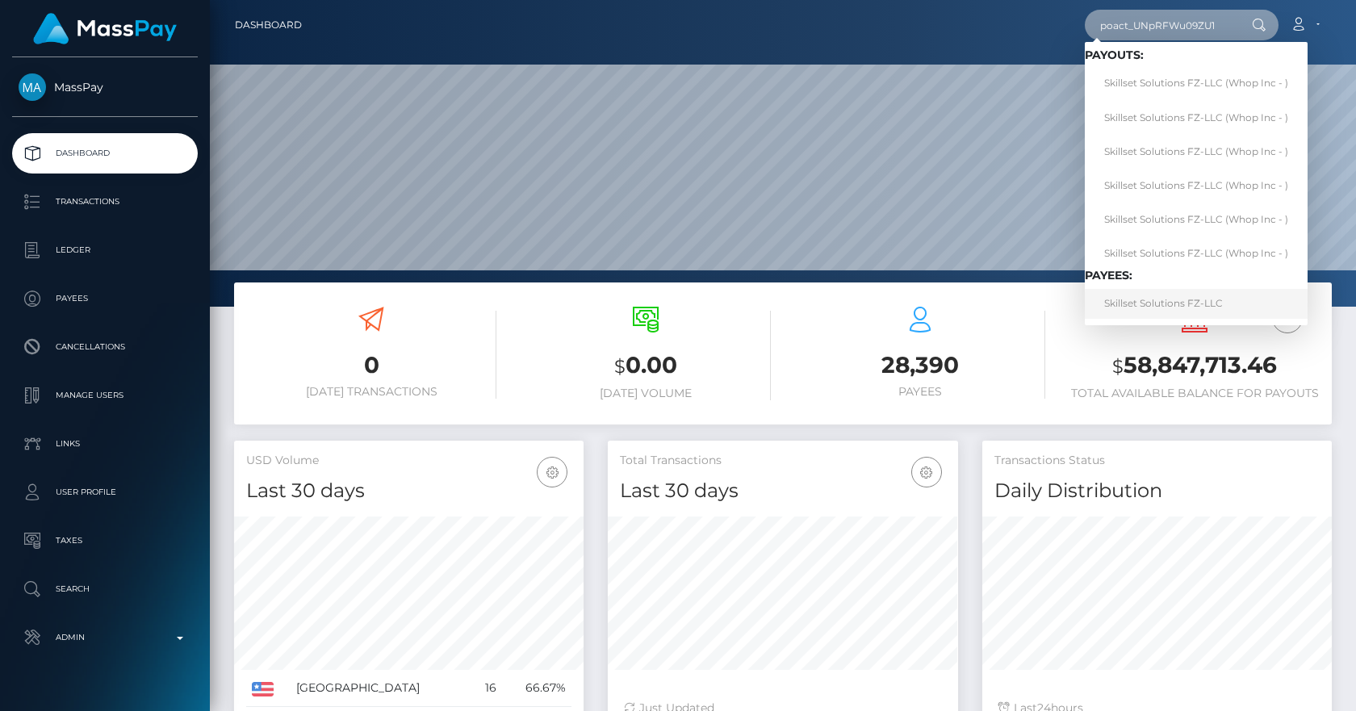
type input "poact_UNpRFWu09ZU1"
click at [1178, 301] on link "Skillset Solutions FZ-LLC" at bounding box center [1196, 304] width 223 height 30
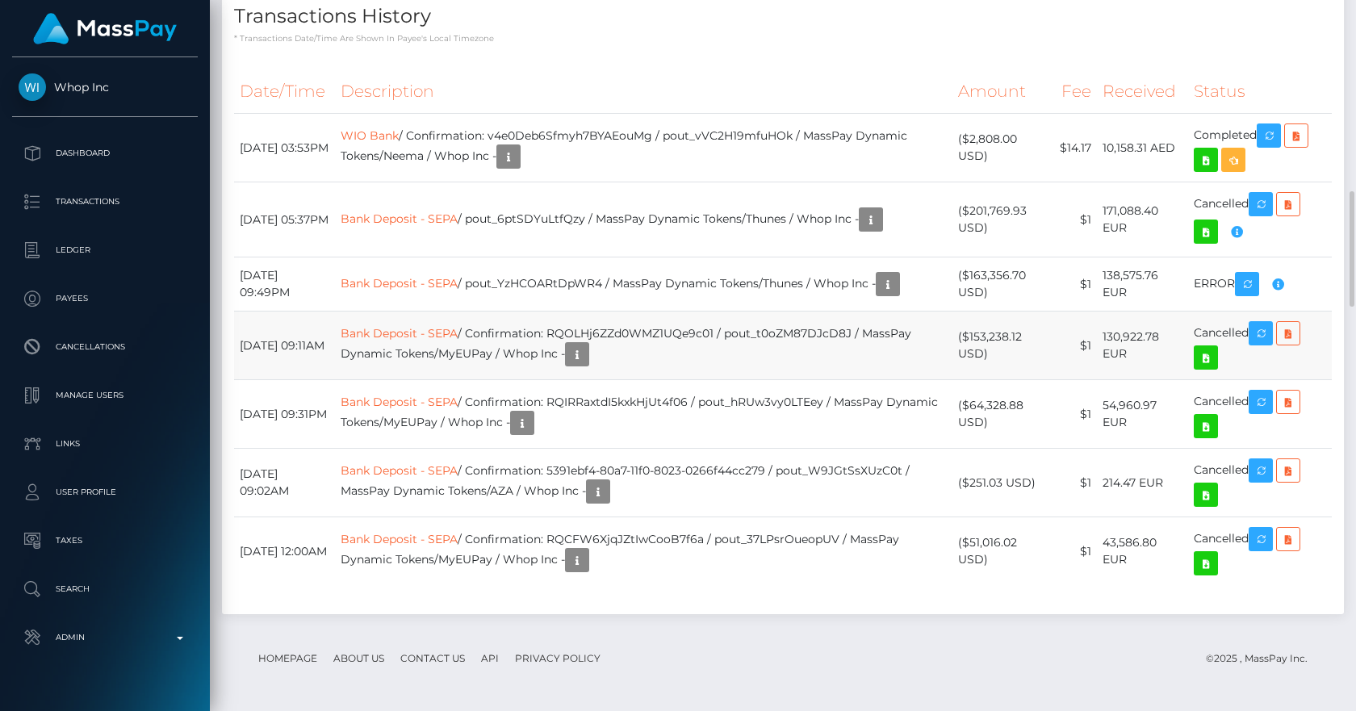
scroll to position [1881, 0]
